Goal: Task Accomplishment & Management: Use online tool/utility

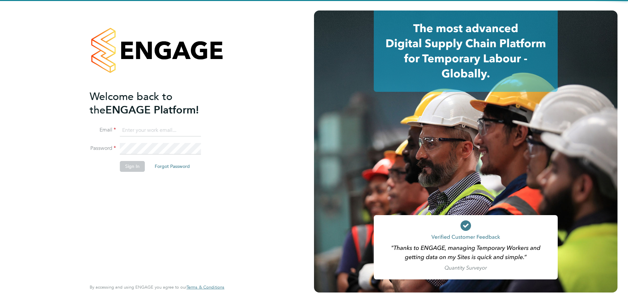
type input "gurraj.singh@vistry.co.uk"
drag, startPoint x: 197, startPoint y: 195, endPoint x: 190, endPoint y: 193, distance: 7.5
click at [194, 196] on div "Welcome back to the ENGAGE Platform! Email gurraj.singh@vistry.co.uk Password S…" at bounding box center [154, 184] width 128 height 189
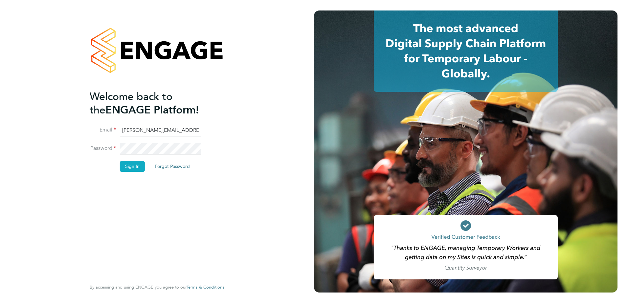
click at [122, 167] on button "Sign In" at bounding box center [132, 166] width 25 height 11
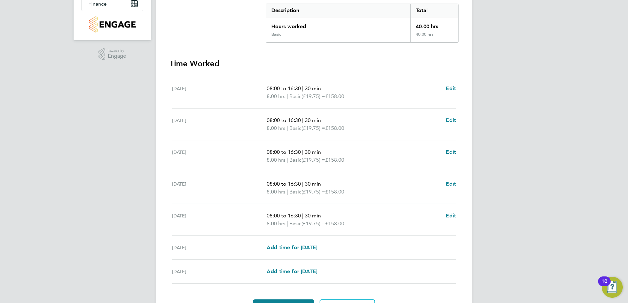
scroll to position [164, 0]
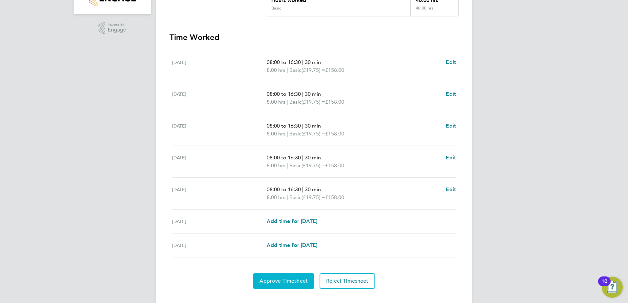
click at [292, 280] on span "Approve Timesheet" at bounding box center [283, 281] width 48 height 7
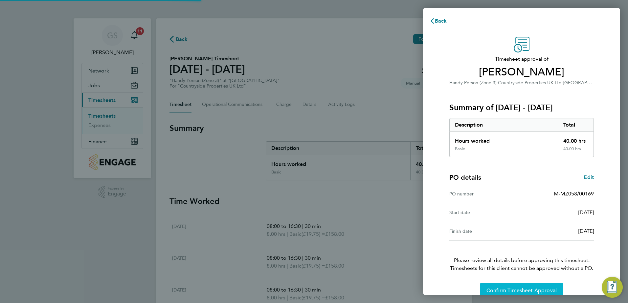
click at [544, 285] on button "Confirm Timesheet Approval" at bounding box center [521, 291] width 83 height 16
